Goal: Task Accomplishment & Management: Manage account settings

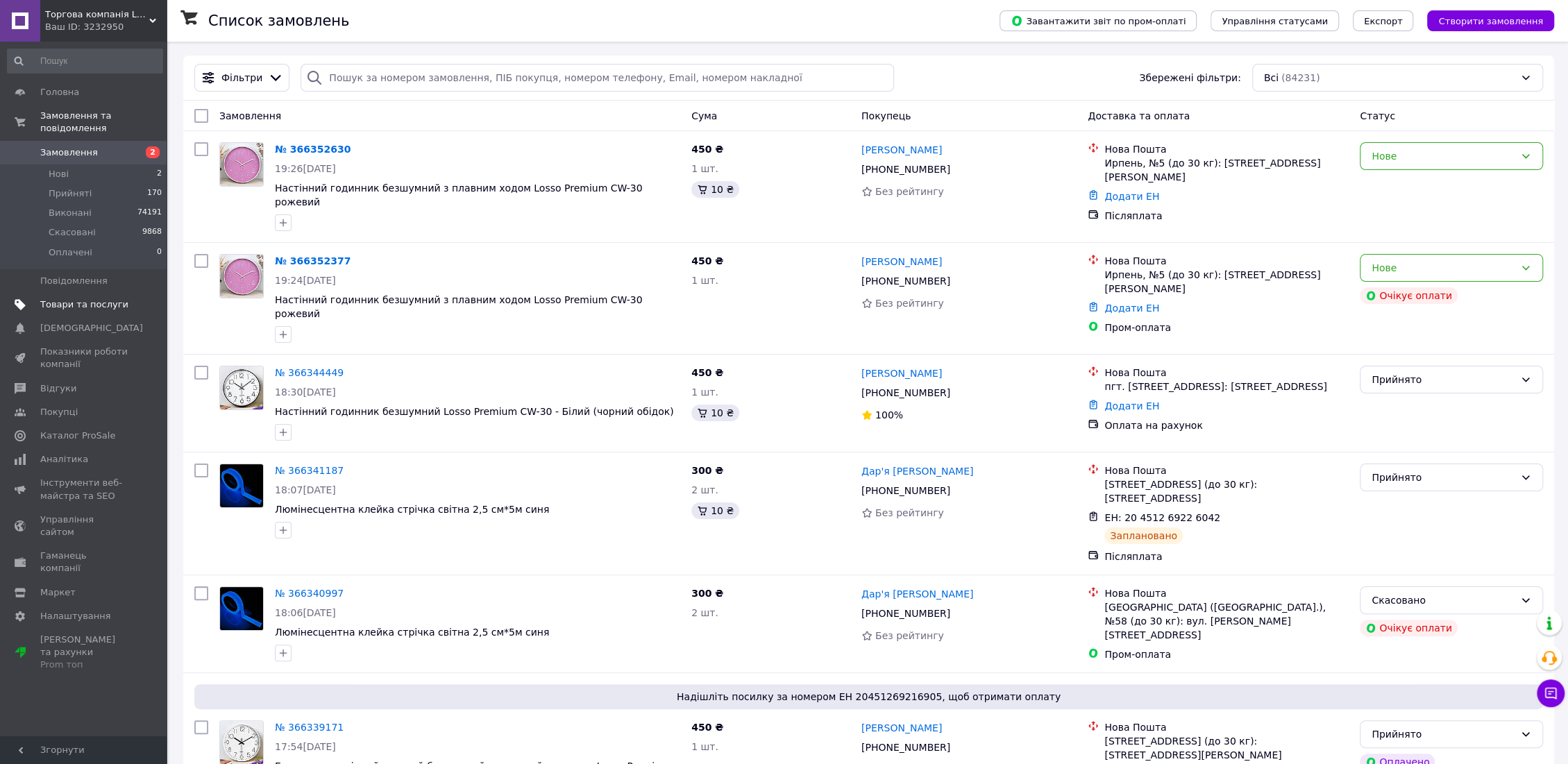
click at [72, 299] on span "Товари та послуги" at bounding box center [85, 305] width 88 height 13
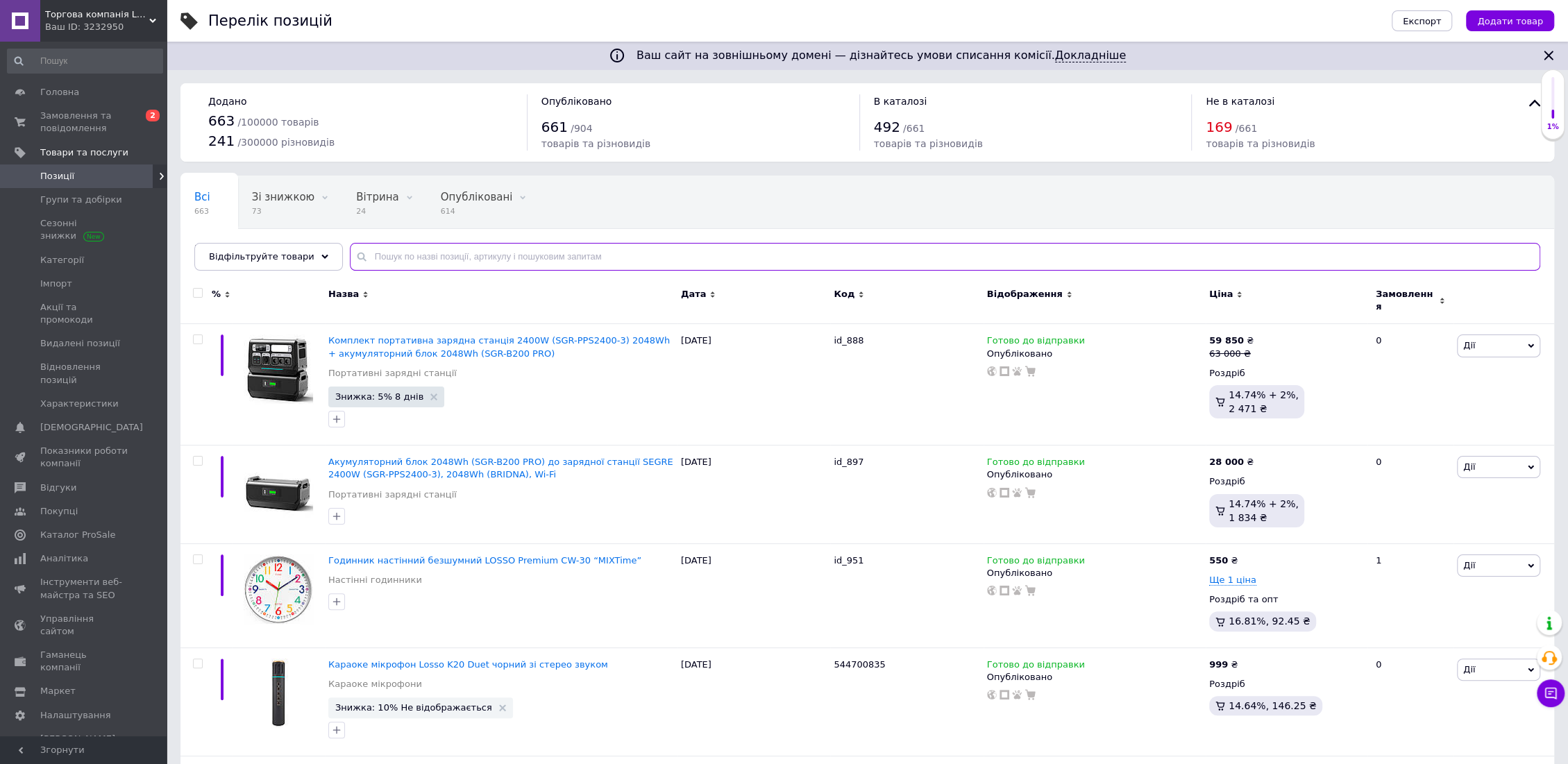
click at [438, 258] on input "text" at bounding box center [945, 256] width 1190 height 28
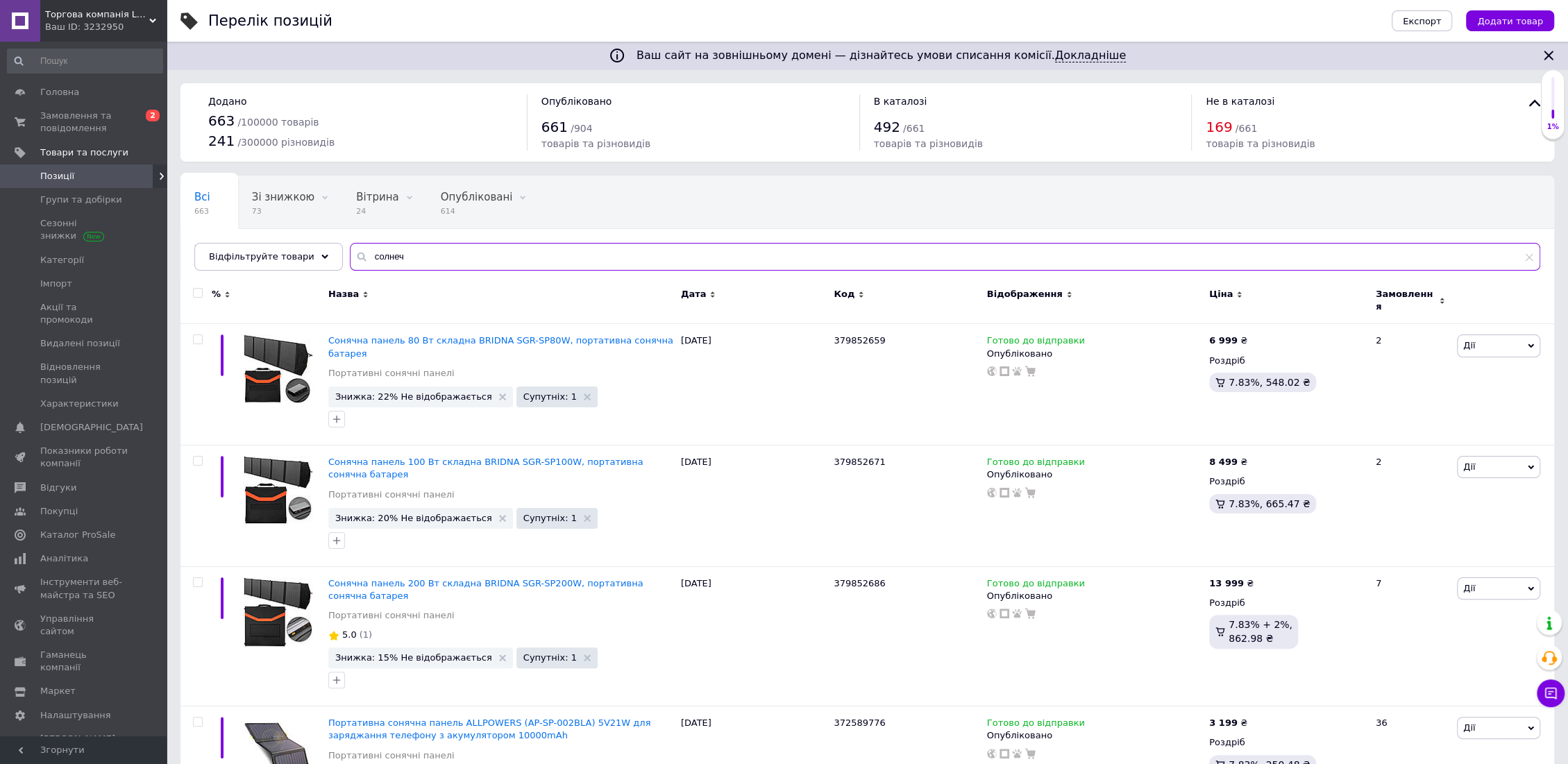
drag, startPoint x: 417, startPoint y: 254, endPoint x: 345, endPoint y: 257, distance: 72.1
click at [350, 257] on div "солнеч" at bounding box center [945, 256] width 1190 height 28
type input "зарядн"
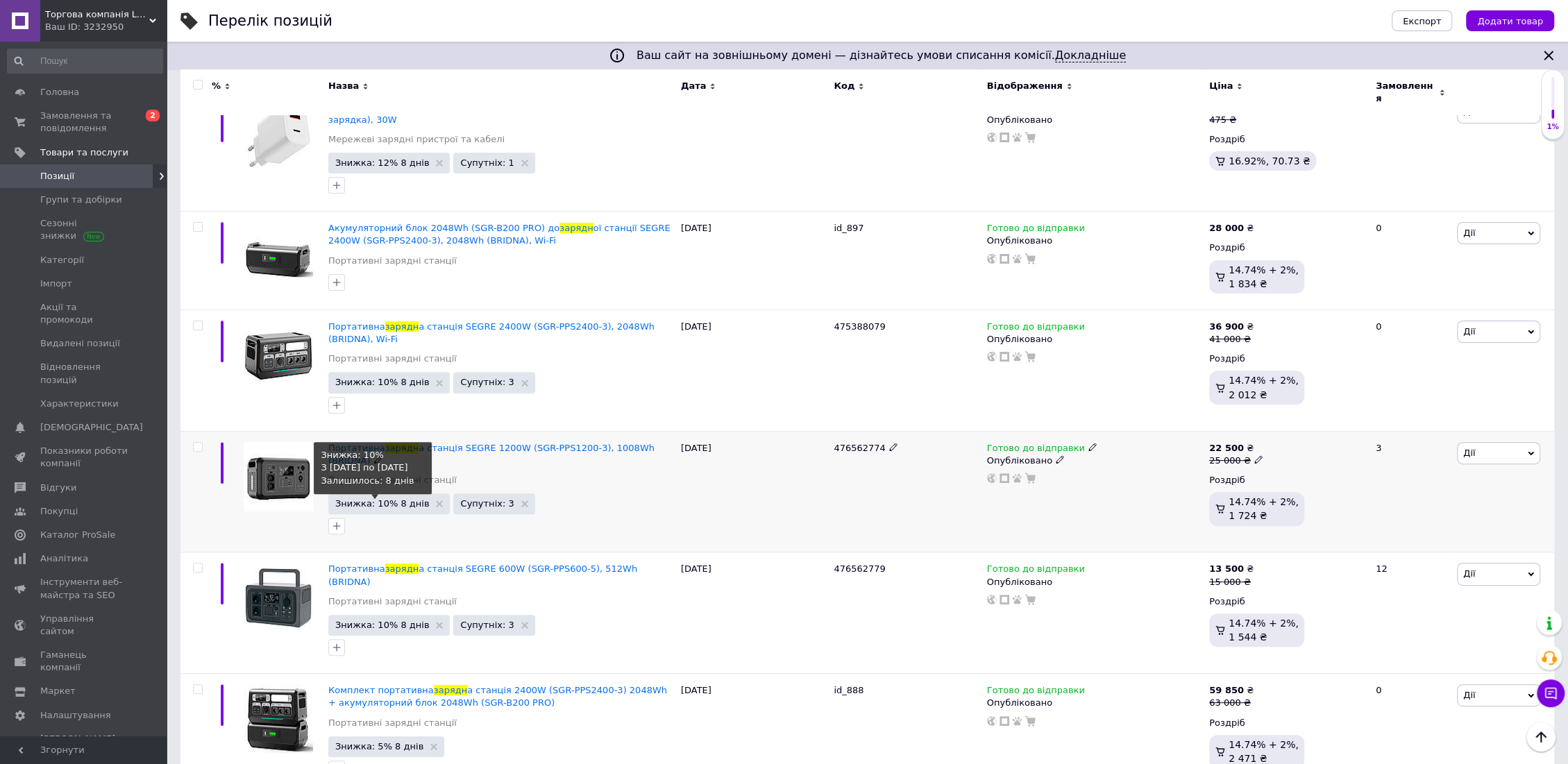
scroll to position [235, 0]
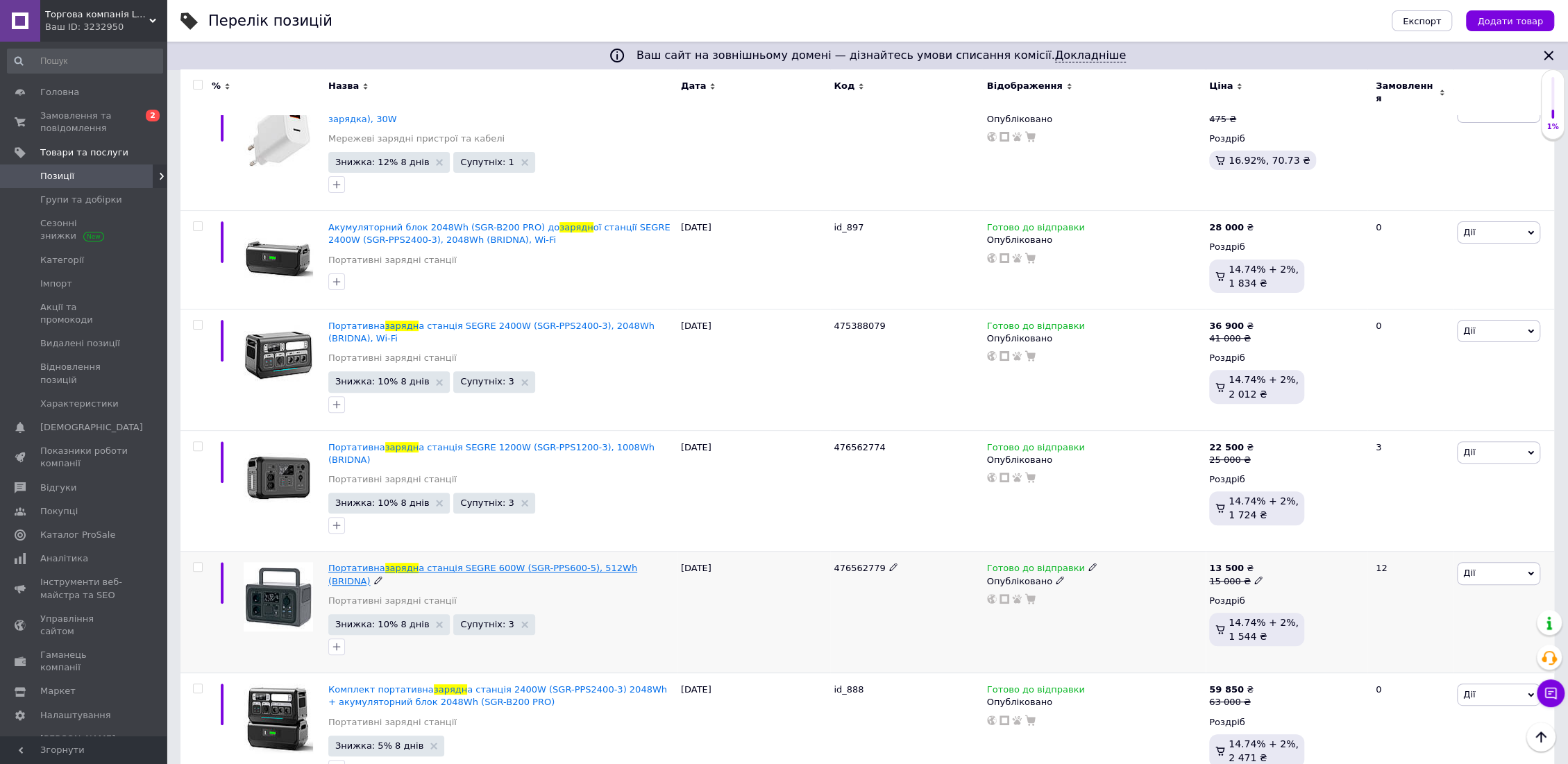
click at [472, 563] on span "а станція SEGRE 600W (SGR-PPS600-5), 512Wh (BRIDNA)" at bounding box center [482, 574] width 309 height 23
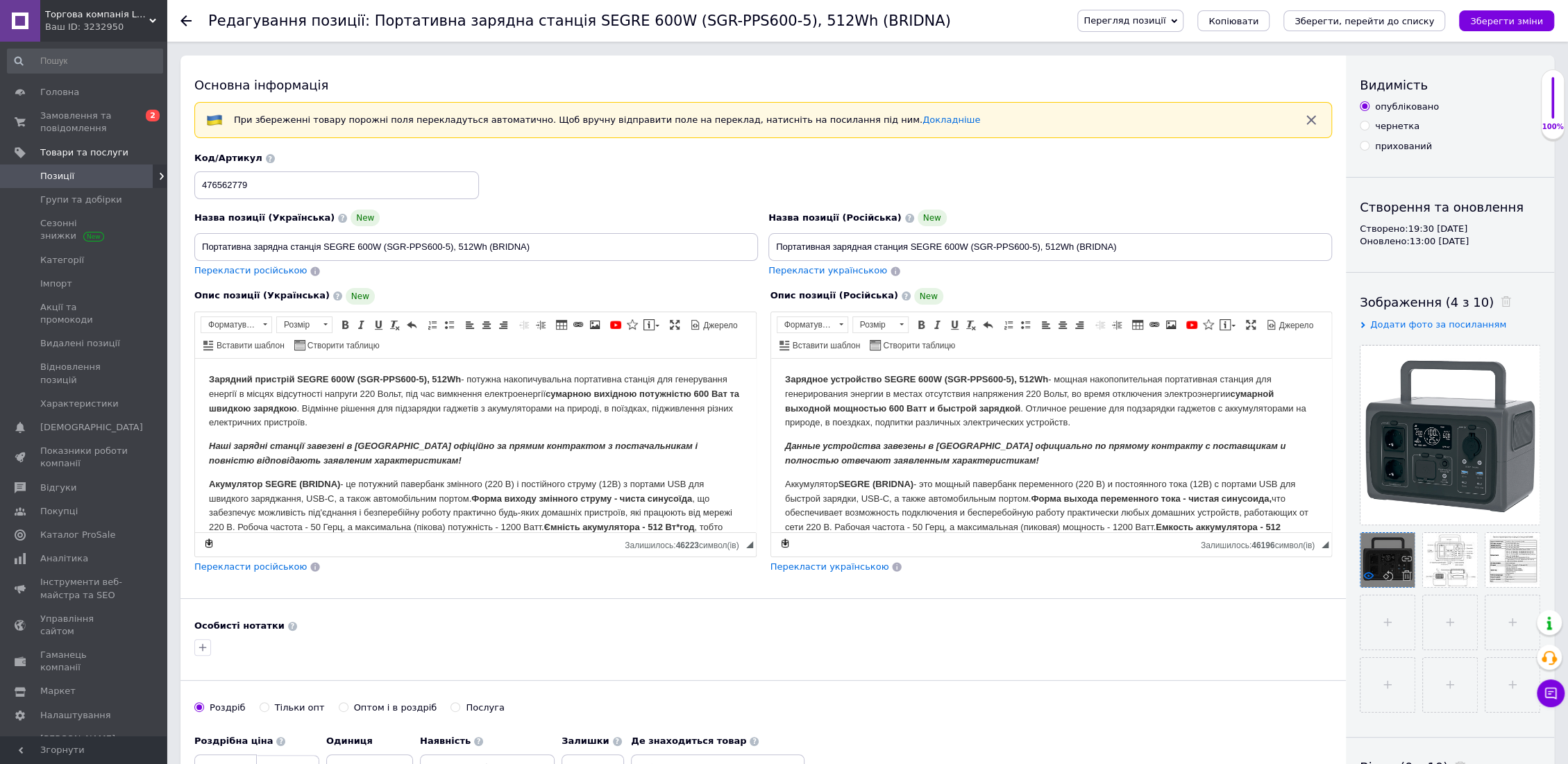
click at [1371, 576] on icon at bounding box center [1369, 576] width 11 height 11
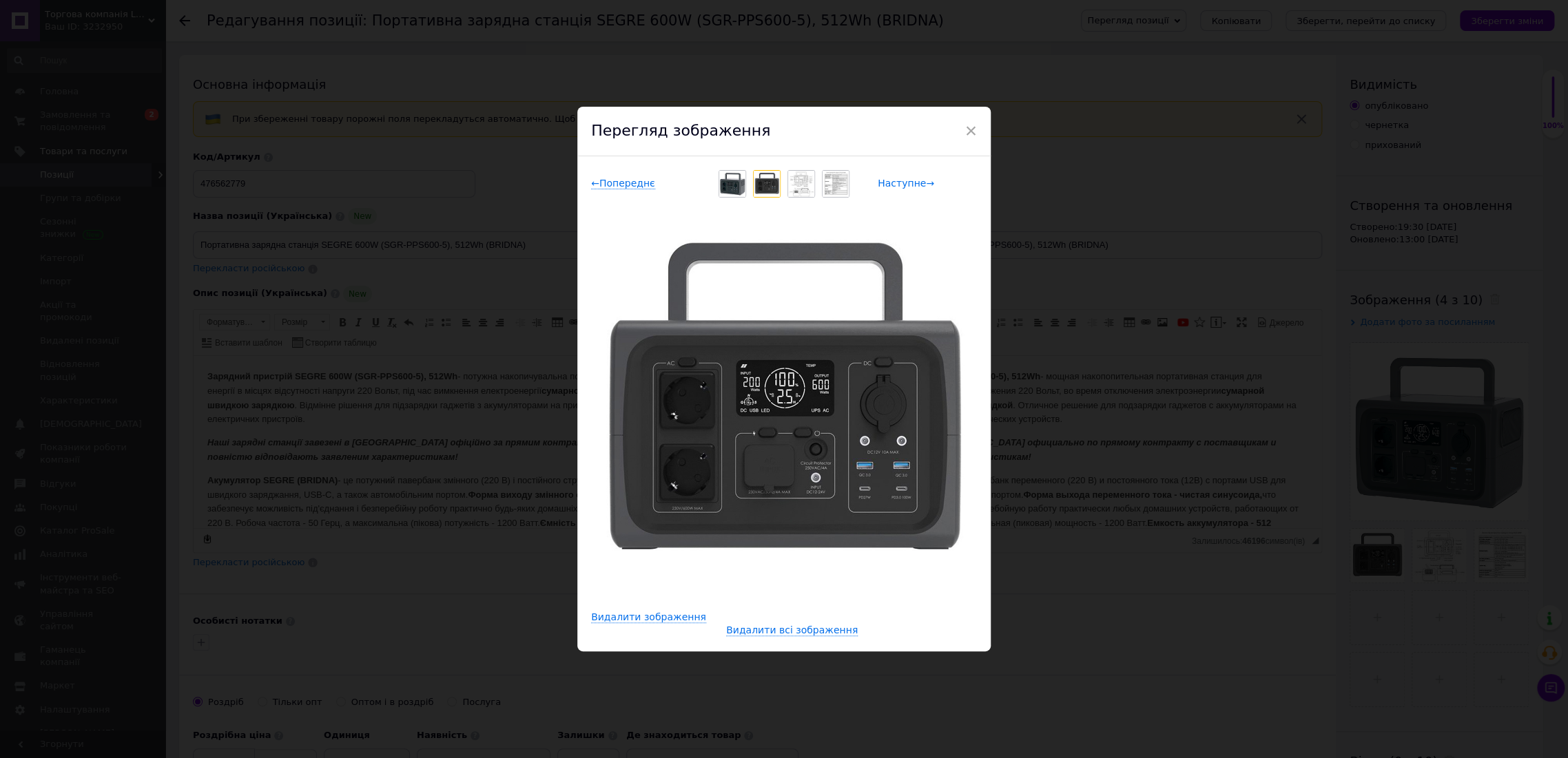
click at [904, 181] on span "Наступне →" at bounding box center [906, 183] width 56 height 12
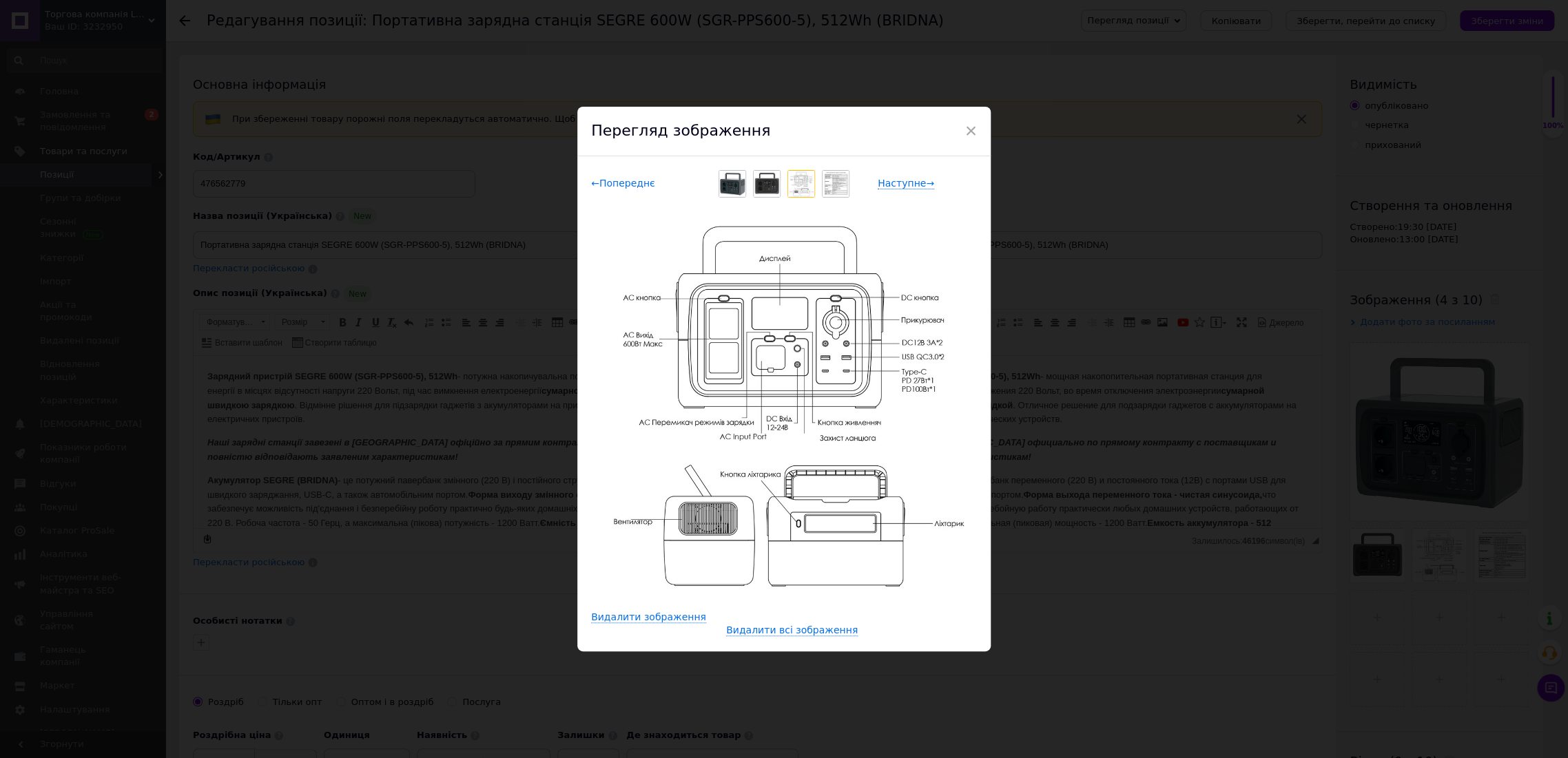
click at [593, 184] on span "← Попереднє" at bounding box center [623, 183] width 64 height 12
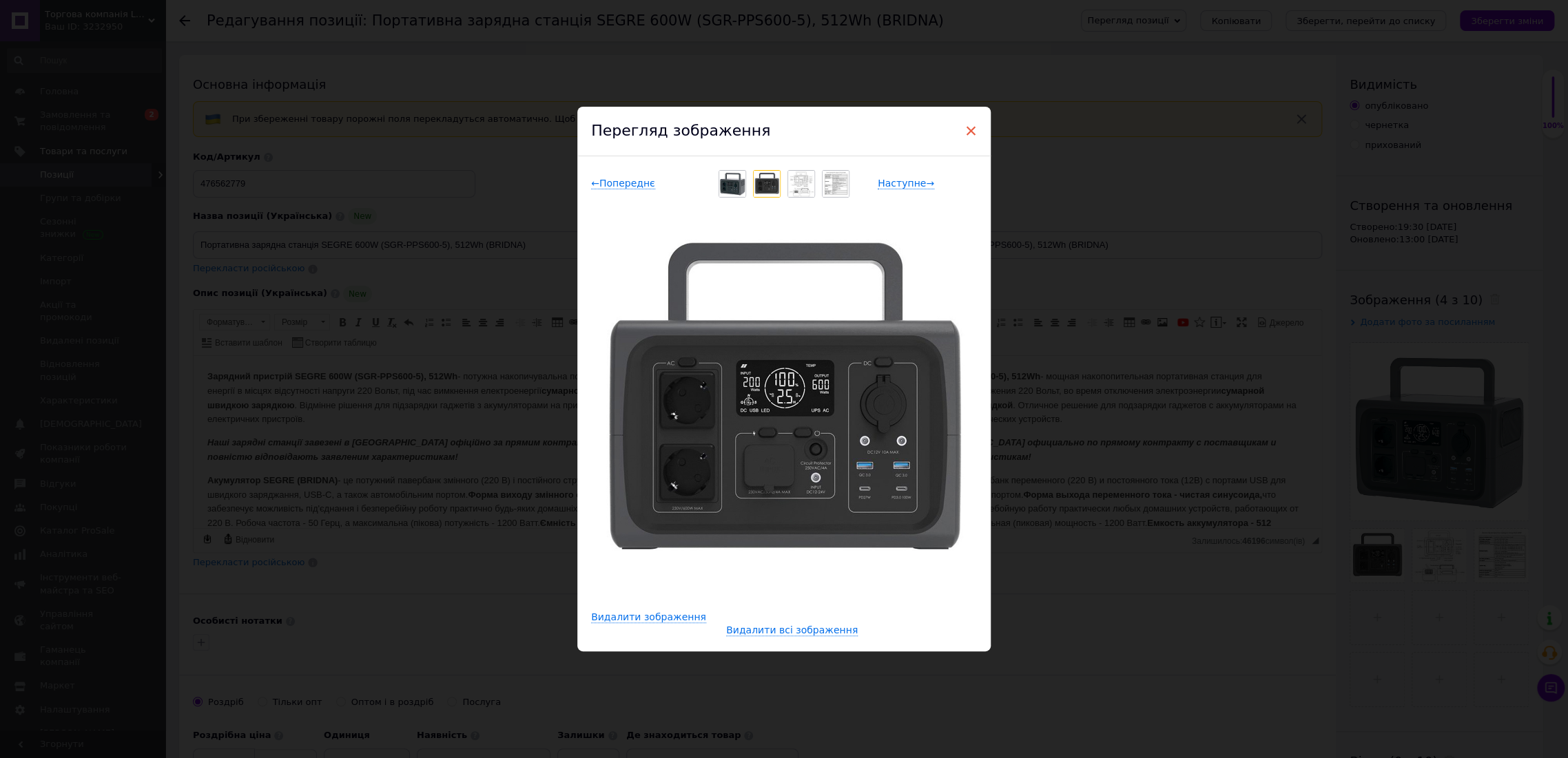
click at [965, 136] on span "×" at bounding box center [971, 131] width 13 height 23
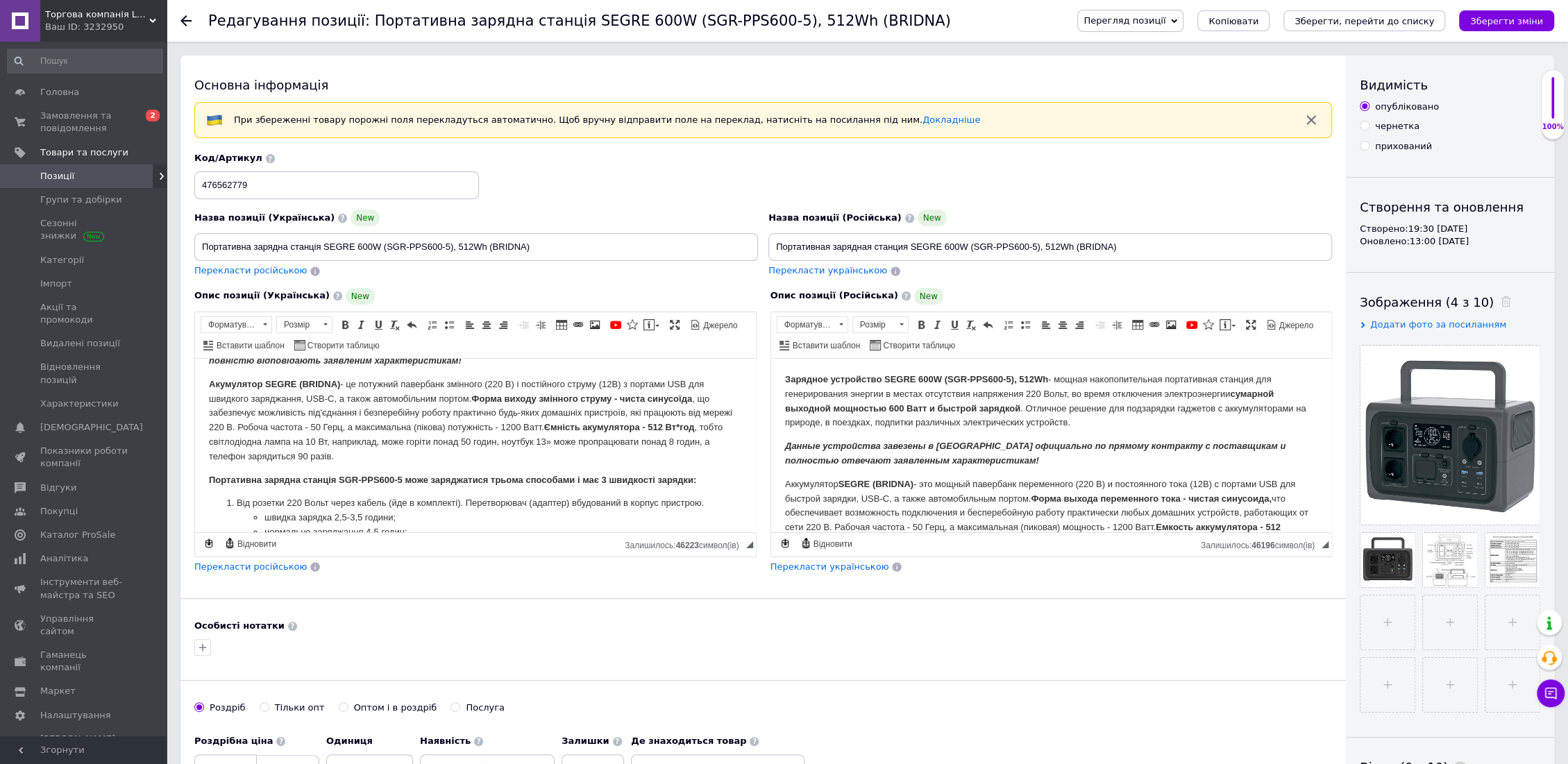
scroll to position [77, 0]
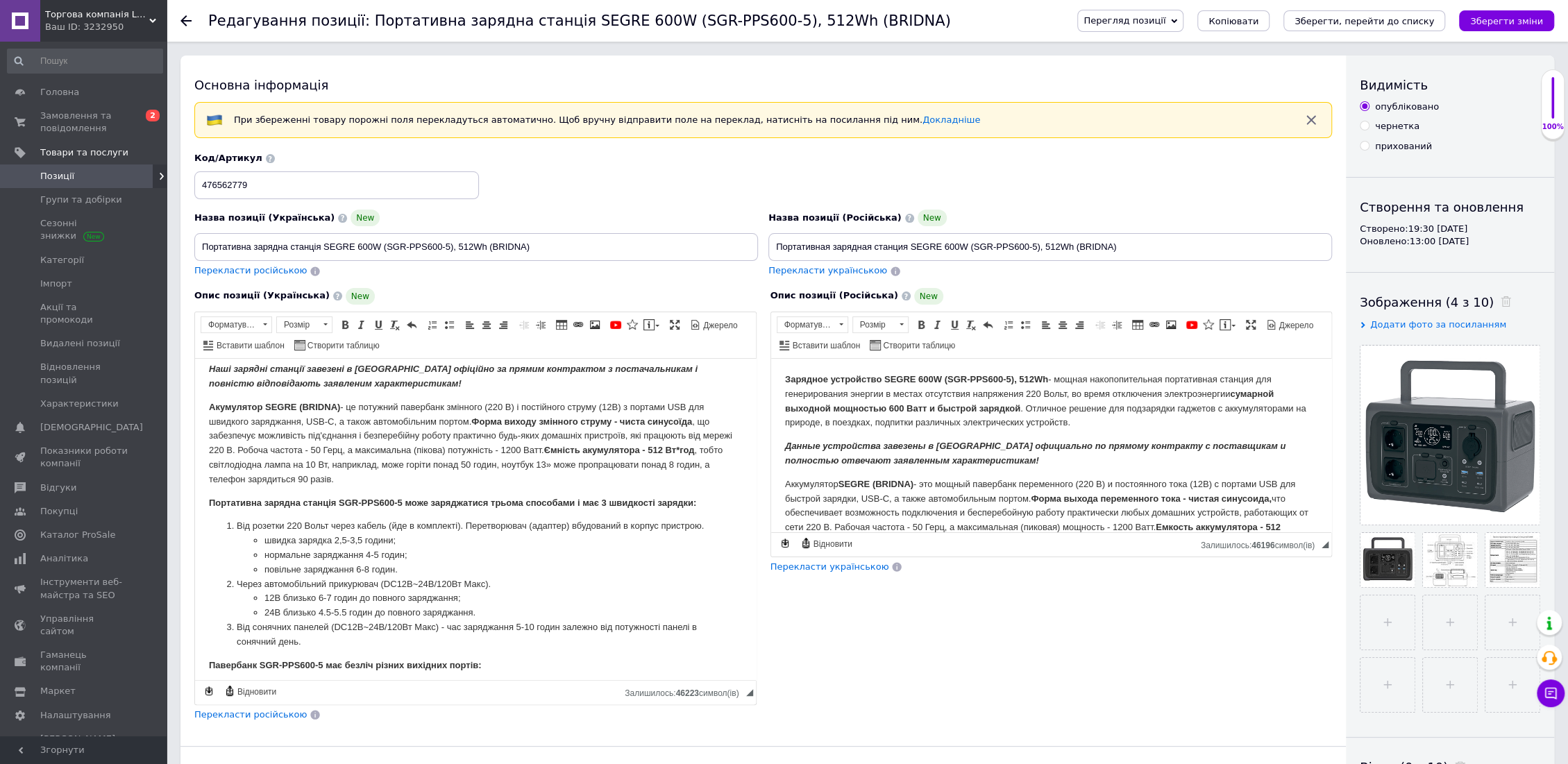
drag, startPoint x: 748, startPoint y: 547, endPoint x: 758, endPoint y: 710, distance: 163.3
click at [758, 710] on div "Опис позиції (Українська) New Зарядний пристрій SEGRE 600W (SGR-PPS600-5), 512W…" at bounding box center [475, 505] width 576 height 447
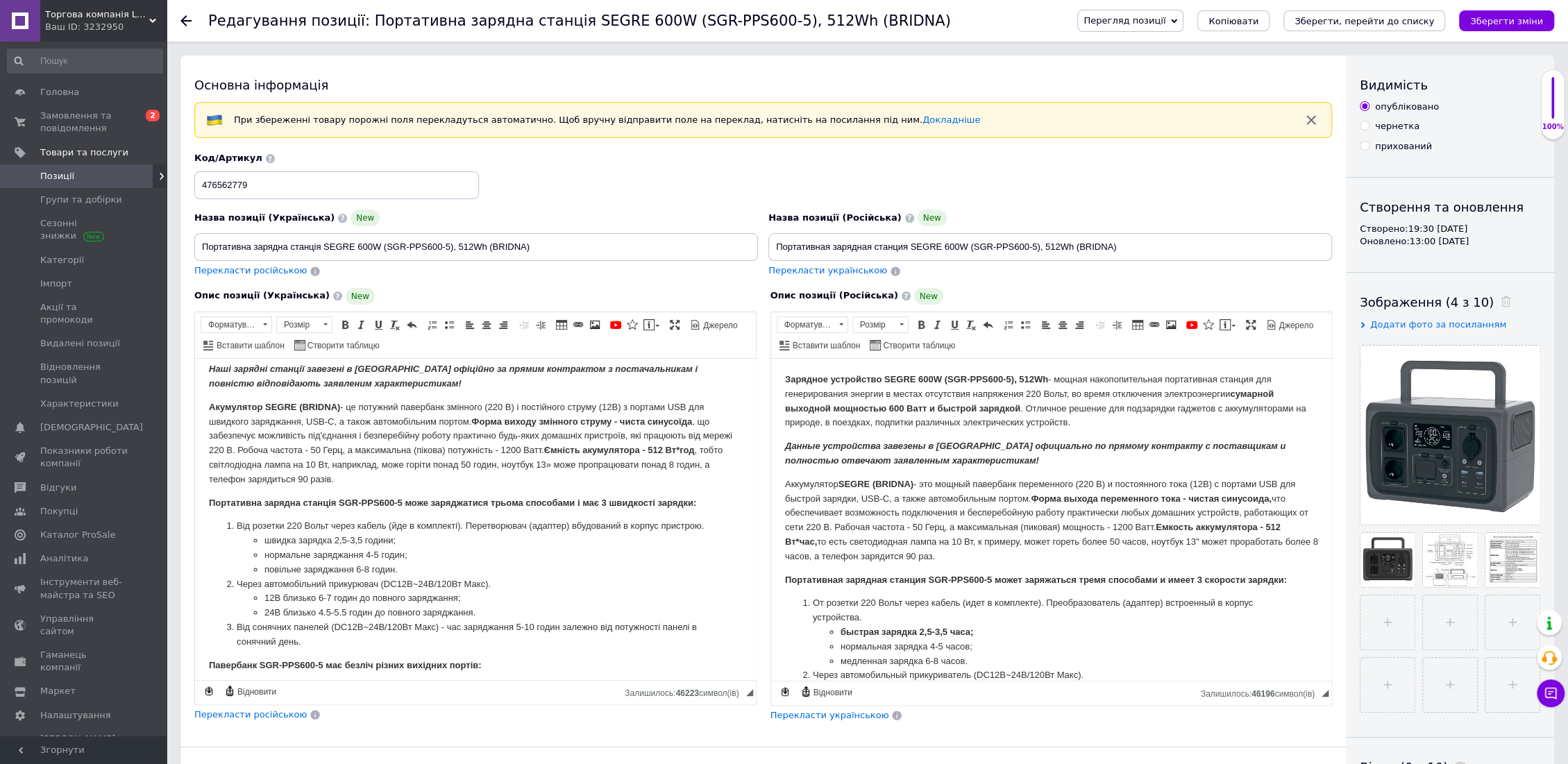
drag, startPoint x: 1327, startPoint y: 543, endPoint x: 1322, endPoint y: 708, distance: 165.1
click at [1322, 708] on div "Опис позиції (Російська) New Зарядное устройство SEGRE 600W (SGR-PPS600-5), 512…" at bounding box center [1051, 505] width 576 height 448
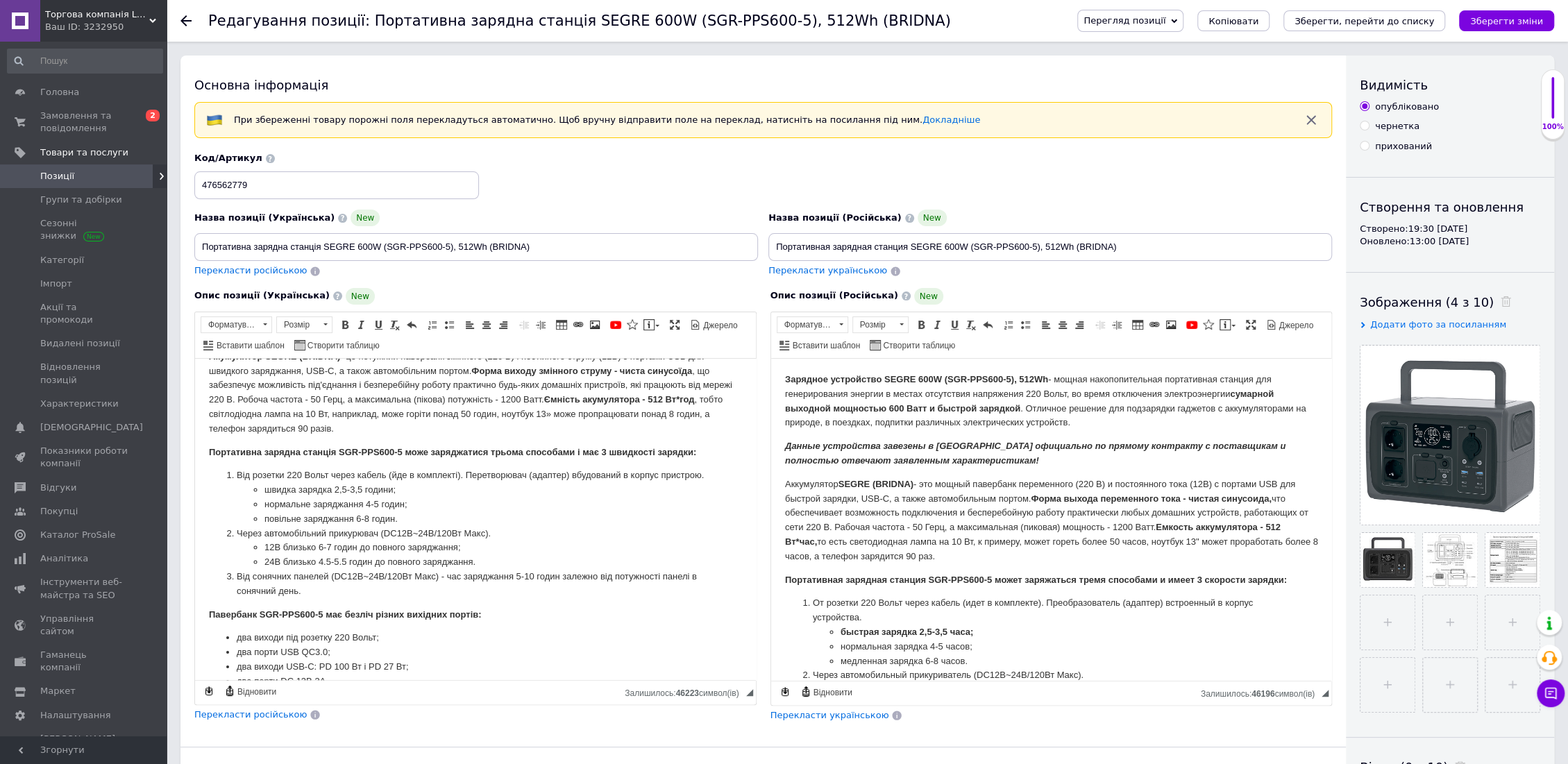
scroll to position [154, 0]
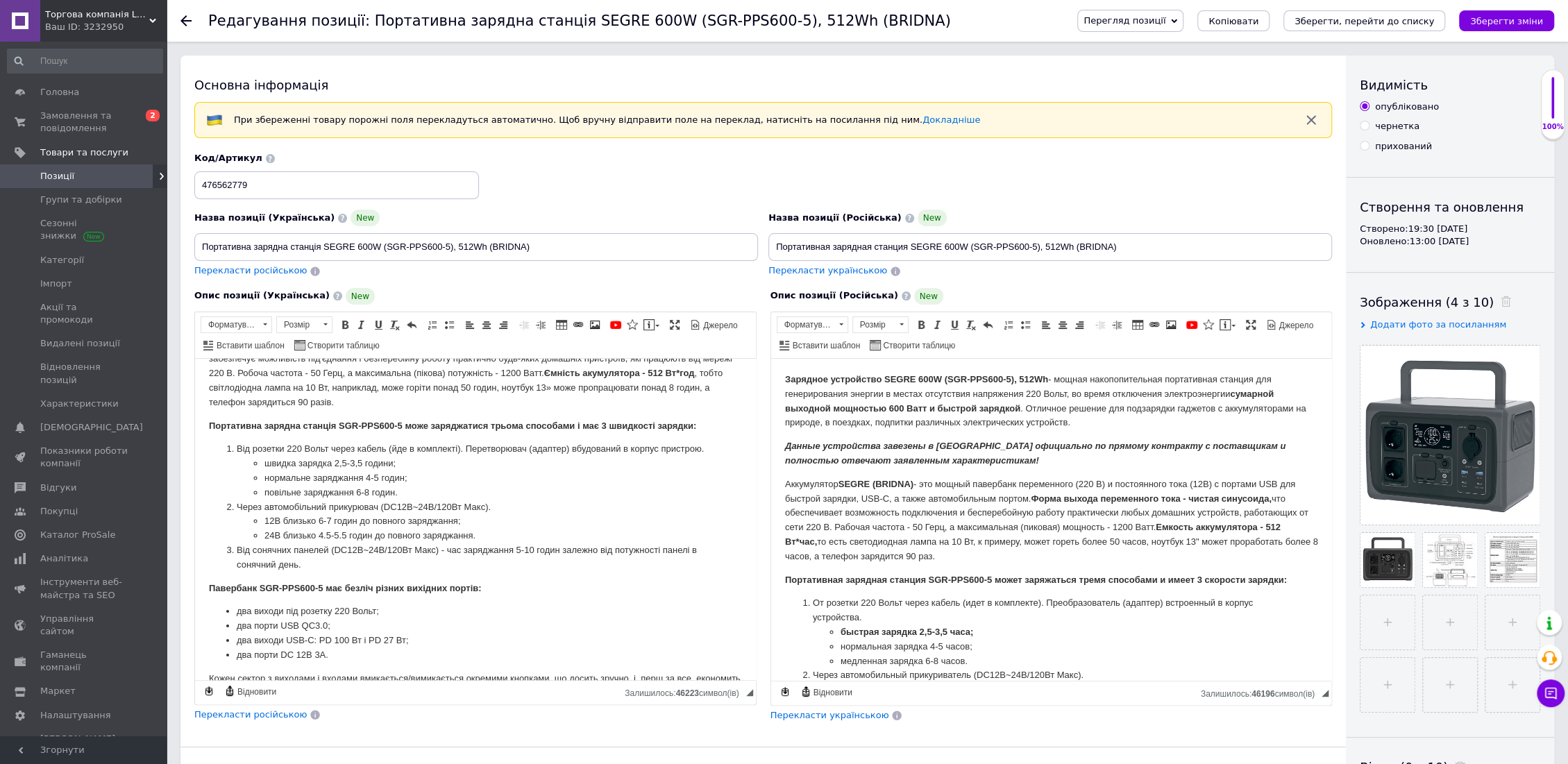
drag, startPoint x: 62, startPoint y: 117, endPoint x: 48, endPoint y: 179, distance: 63.6
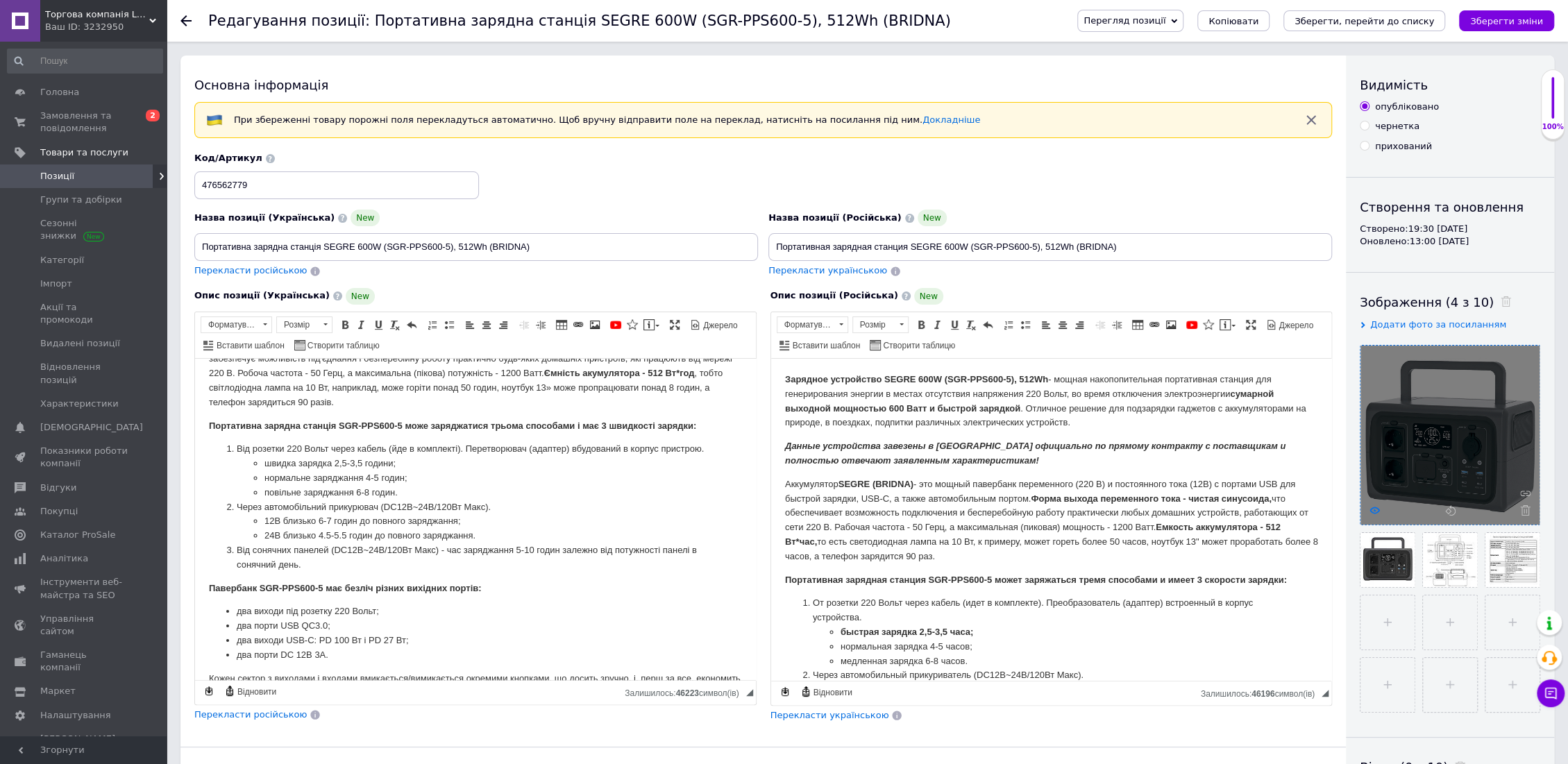
click at [1371, 507] on icon at bounding box center [1375, 511] width 11 height 11
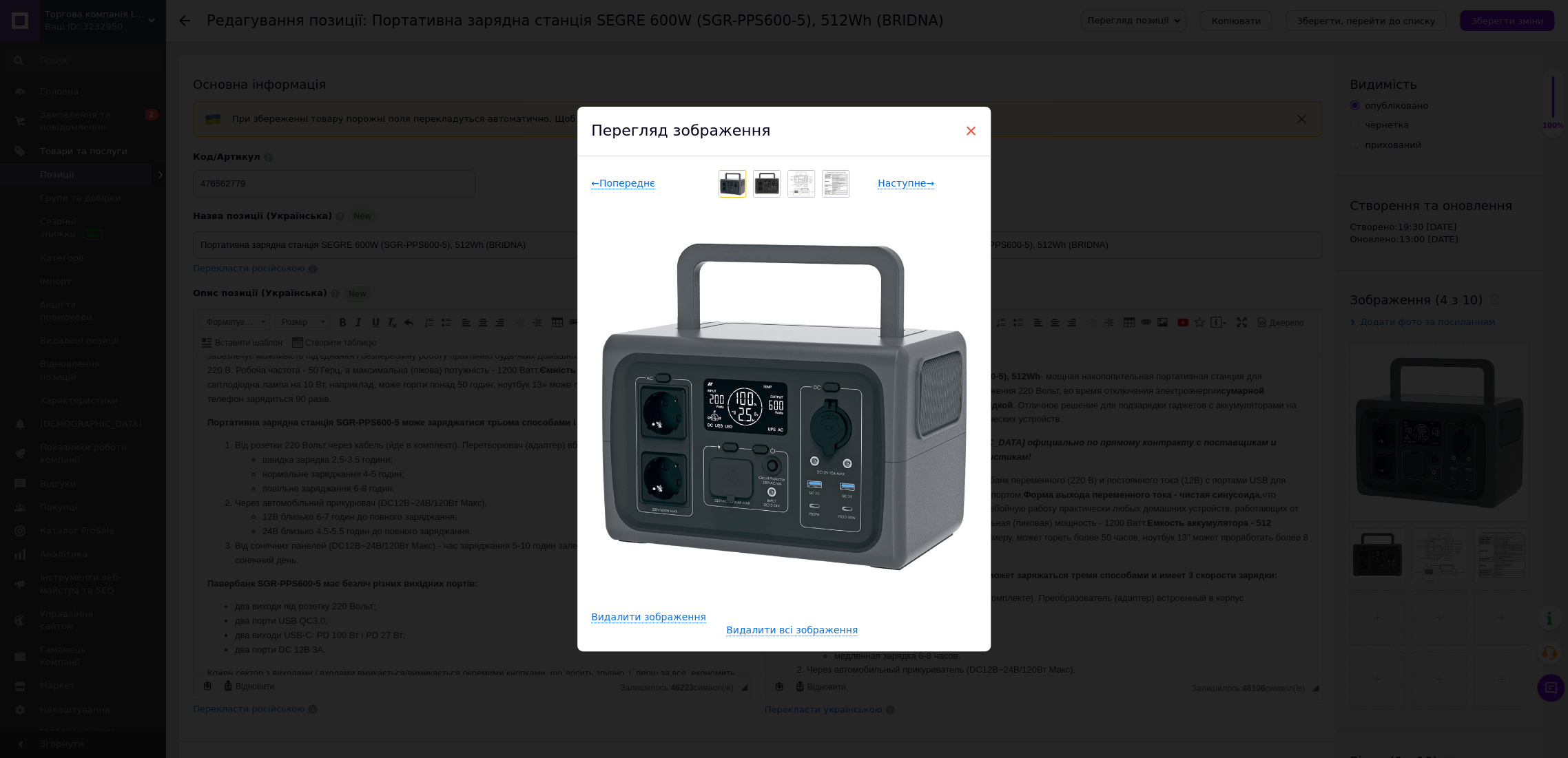
click at [967, 129] on span "×" at bounding box center [971, 131] width 13 height 23
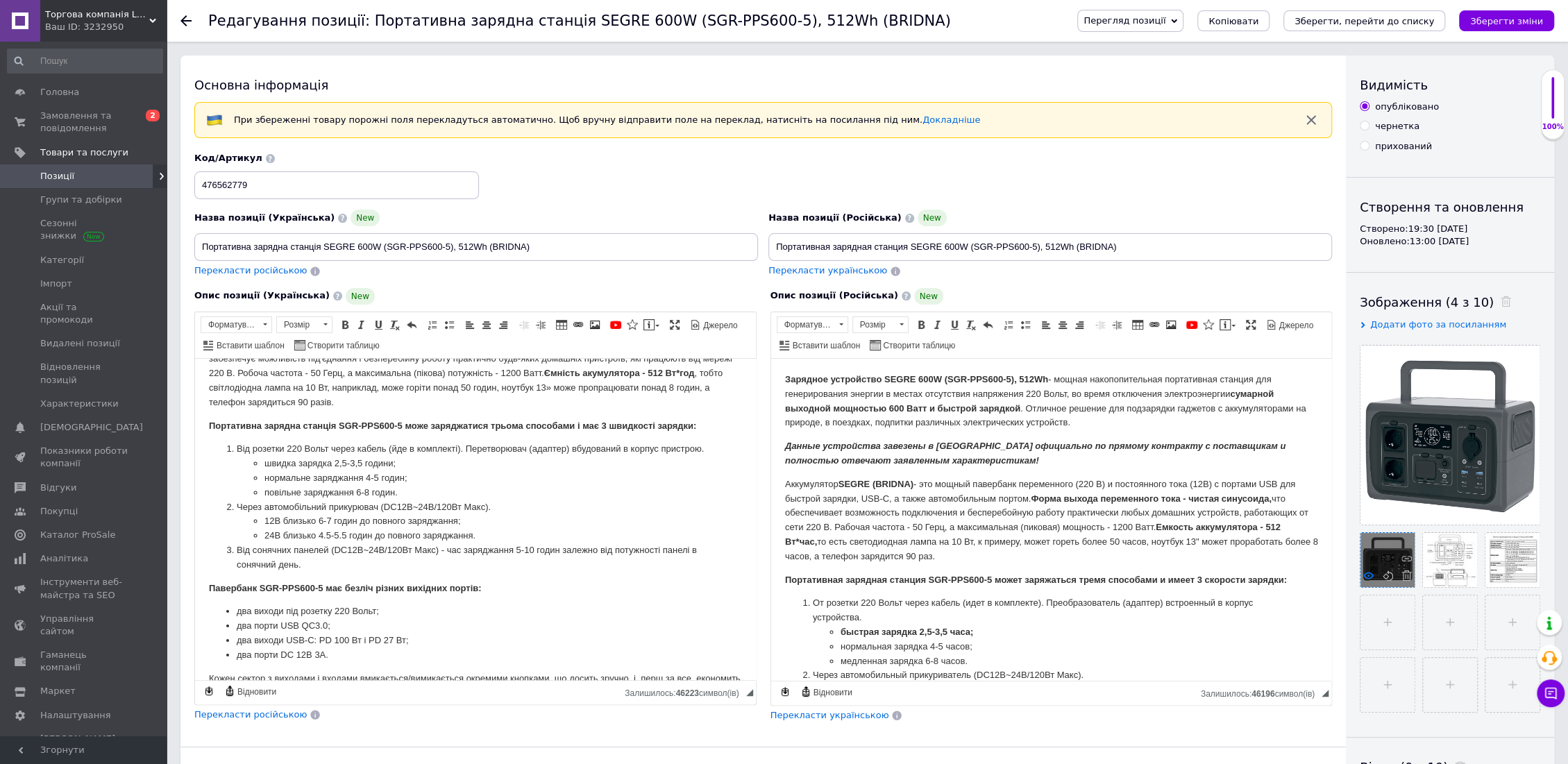
click at [1365, 572] on icon at bounding box center [1369, 576] width 11 height 11
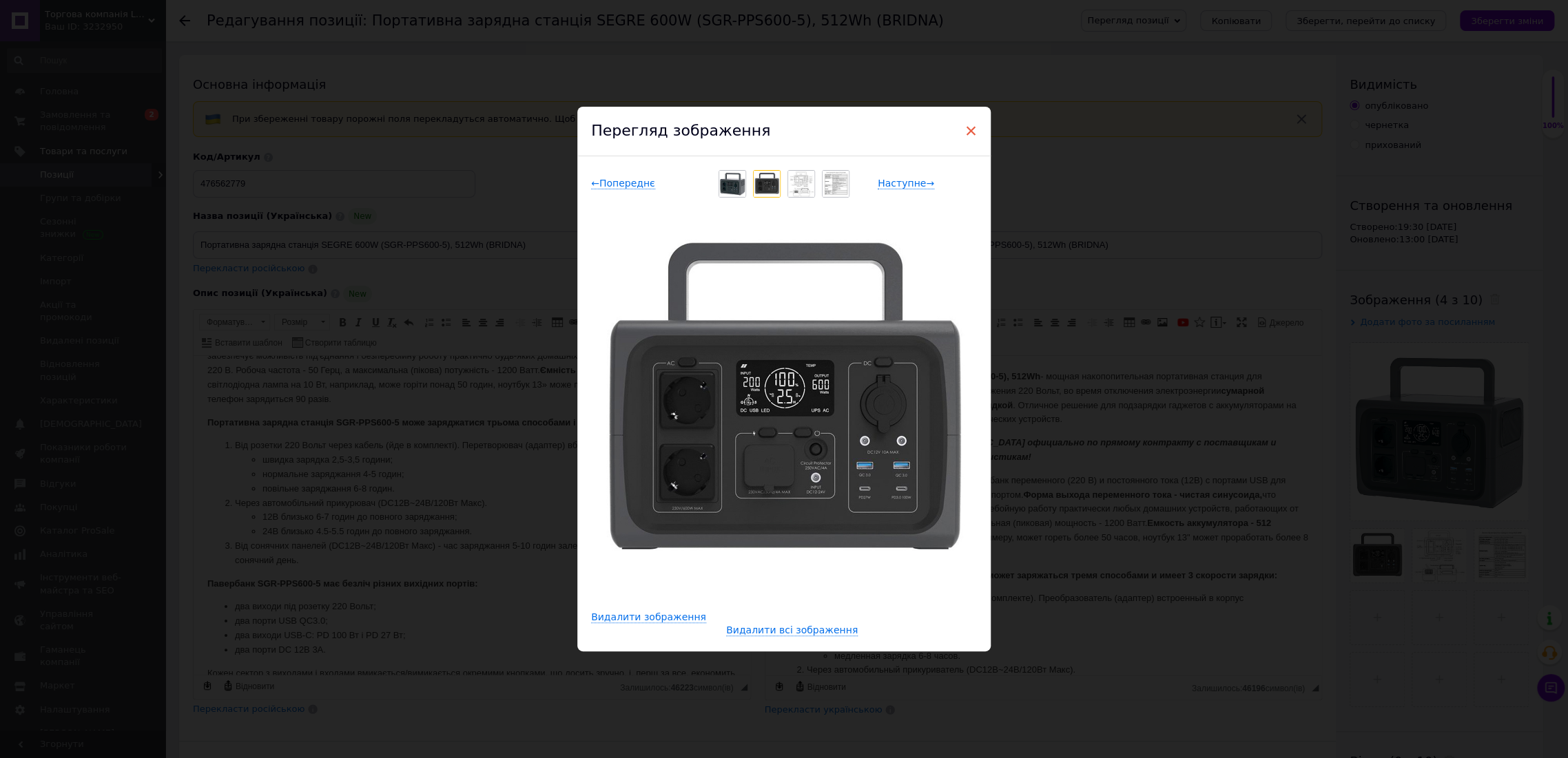
click at [968, 127] on span "×" at bounding box center [971, 131] width 13 height 23
